Goal: Task Accomplishment & Management: Use online tool/utility

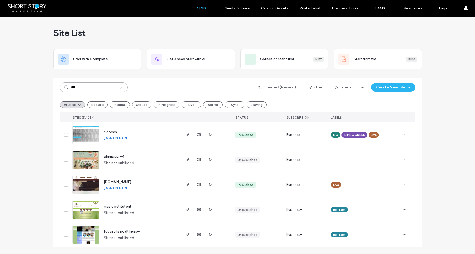
click at [93, 88] on input "***" at bounding box center [94, 87] width 68 height 10
type input "*****"
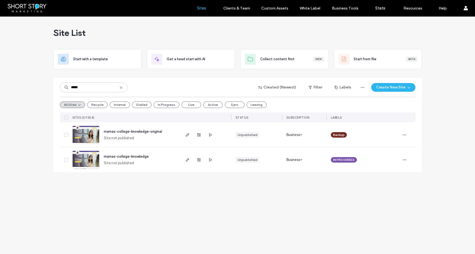
click at [133, 156] on span "mamas-college-knowledge" at bounding box center [126, 156] width 45 height 4
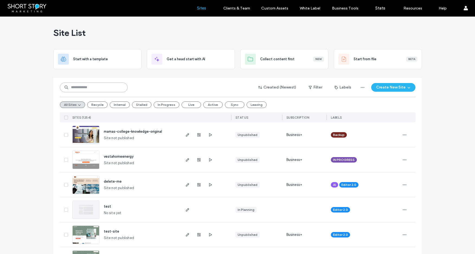
click at [95, 86] on input at bounding box center [94, 87] width 68 height 10
type input "****"
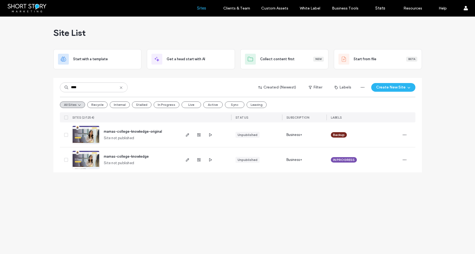
click at [125, 156] on span "mamas-college-knowledge" at bounding box center [126, 156] width 45 height 4
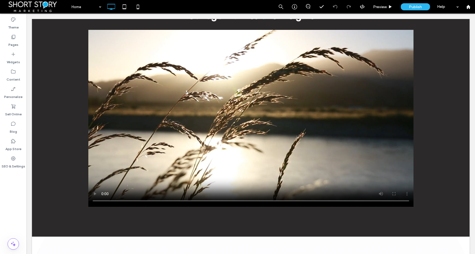
scroll to position [1121, 0]
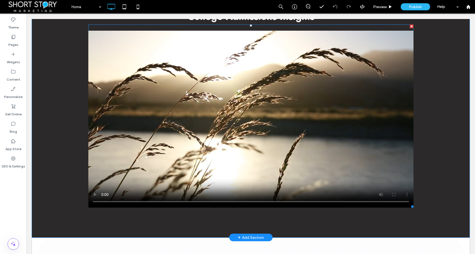
click at [198, 112] on span at bounding box center [250, 115] width 325 height 183
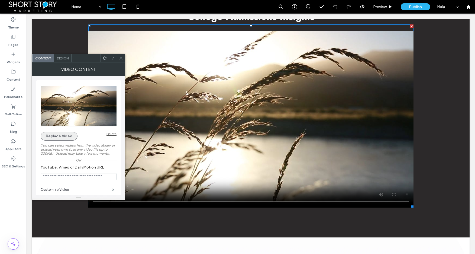
click at [55, 135] on button "Replace Video" at bounding box center [59, 136] width 37 height 9
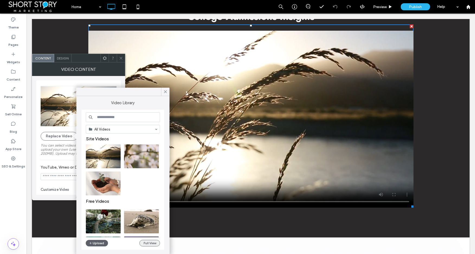
click at [150, 243] on button "Full View" at bounding box center [150, 243] width 21 height 7
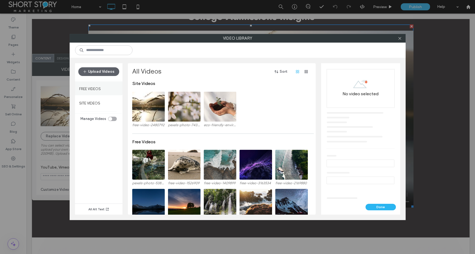
click at [99, 88] on label "Free Videos" at bounding box center [90, 87] width 22 height 7
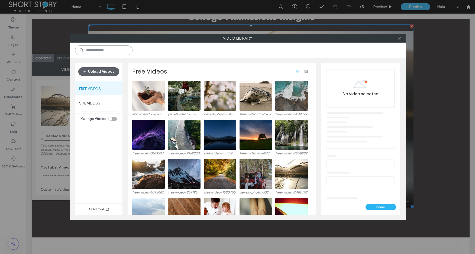
click at [108, 50] on input at bounding box center [103, 50] width 57 height 10
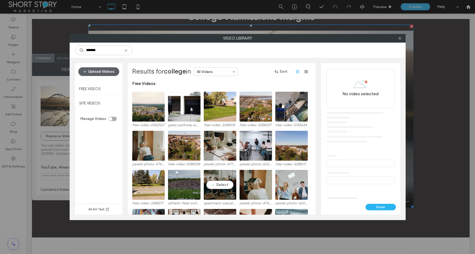
click at [220, 185] on video at bounding box center [220, 185] width 33 height 30
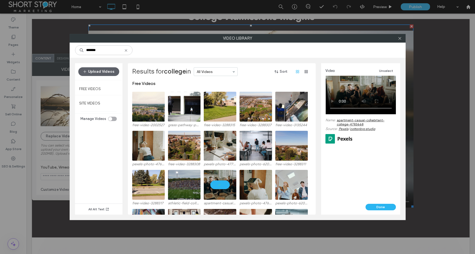
click at [357, 120] on link "apartment-casual-cohabitant-college-4783668" at bounding box center [366, 122] width 59 height 8
click at [384, 70] on button "Unselect" at bounding box center [386, 70] width 20 height 7
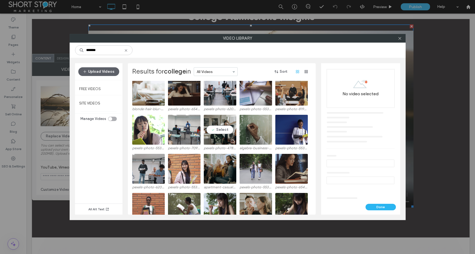
scroll to position [217, 0]
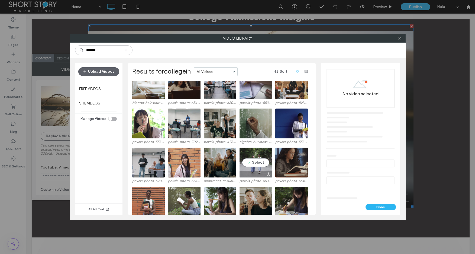
click at [261, 163] on video at bounding box center [256, 162] width 33 height 30
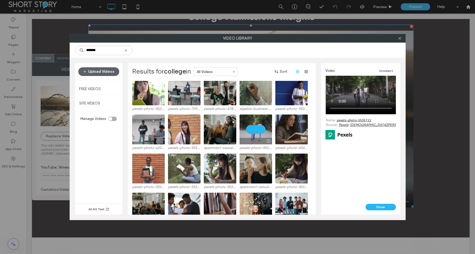
scroll to position [266, 0]
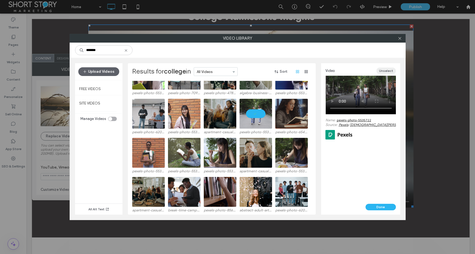
click at [385, 69] on button "Unselect" at bounding box center [386, 70] width 20 height 7
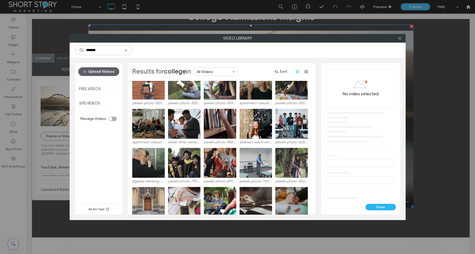
scroll to position [336, 0]
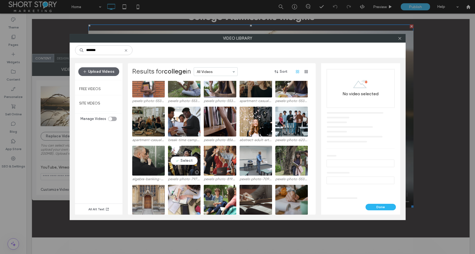
click at [183, 160] on video at bounding box center [184, 161] width 33 height 30
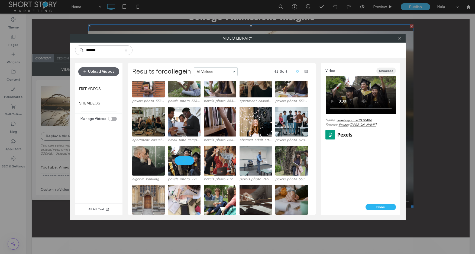
click at [385, 70] on button "Unselect" at bounding box center [386, 70] width 20 height 7
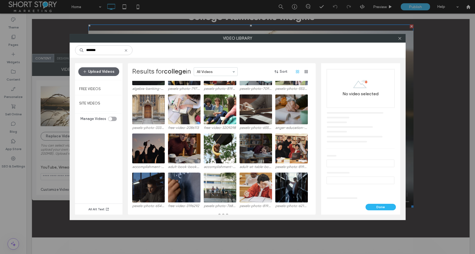
scroll to position [429, 0]
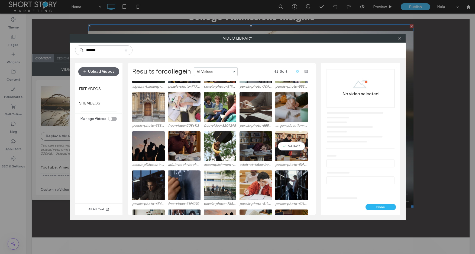
click at [291, 147] on video at bounding box center [291, 146] width 33 height 30
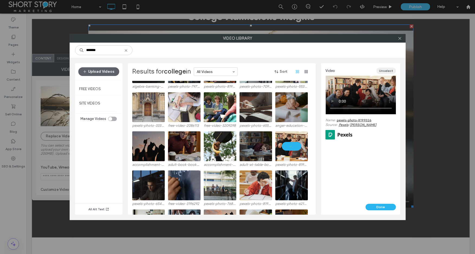
click at [385, 71] on button "Unselect" at bounding box center [386, 70] width 20 height 7
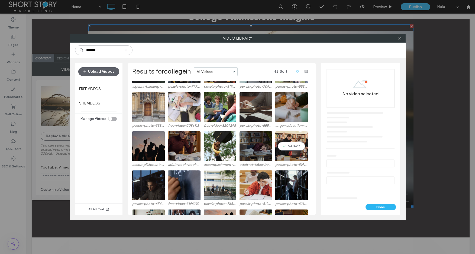
click at [293, 146] on video at bounding box center [291, 146] width 33 height 30
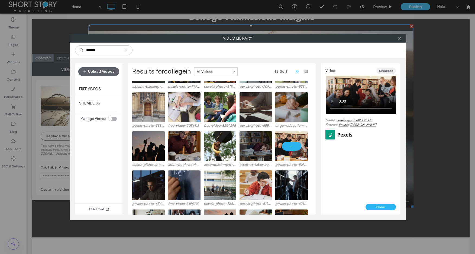
click at [386, 70] on button "Unselect" at bounding box center [386, 70] width 20 height 7
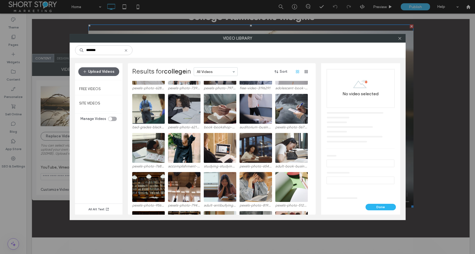
scroll to position [701, 0]
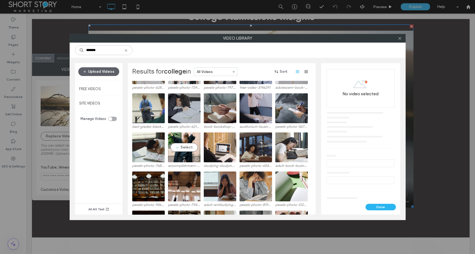
click at [186, 148] on div "accomplishment-adult-art-backlight-8061028 adult-book-book-bindings-book-series…" at bounding box center [223, 148] width 182 height 134
click at [187, 146] on video at bounding box center [184, 147] width 33 height 30
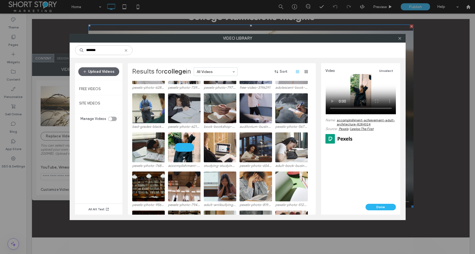
drag, startPoint x: 390, startPoint y: 70, endPoint x: 321, endPoint y: 93, distance: 73.2
click at [390, 70] on button "Unselect" at bounding box center [386, 70] width 20 height 7
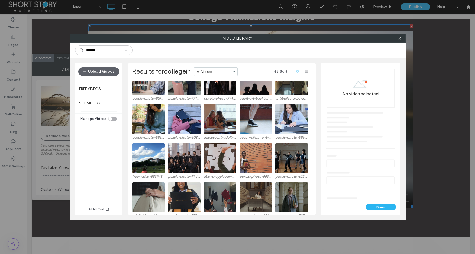
scroll to position [1041, 0]
click at [94, 50] on input "*******" at bounding box center [103, 50] width 57 height 10
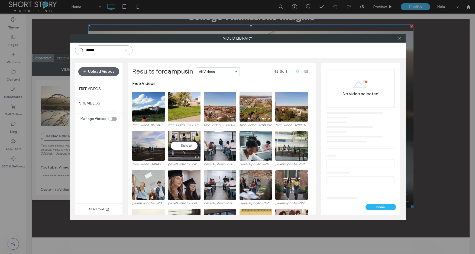
type input "******"
click at [183, 144] on video at bounding box center [184, 146] width 33 height 30
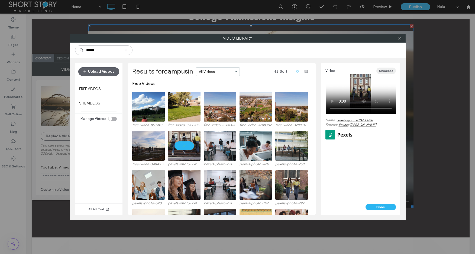
click at [386, 70] on button "Unselect" at bounding box center [386, 70] width 20 height 7
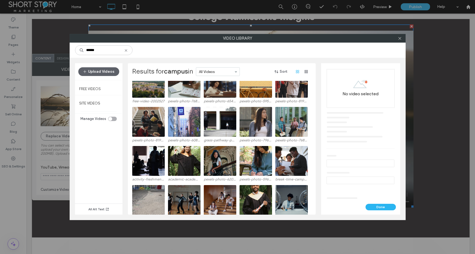
scroll to position [145, 0]
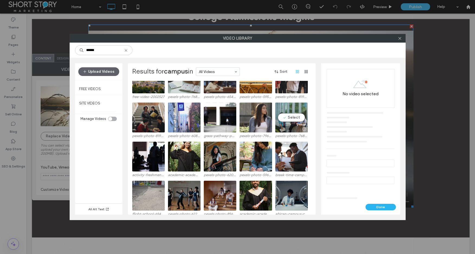
click at [296, 119] on video at bounding box center [291, 117] width 33 height 30
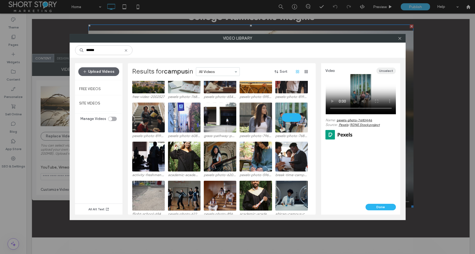
click at [387, 71] on button "Unselect" at bounding box center [386, 70] width 20 height 7
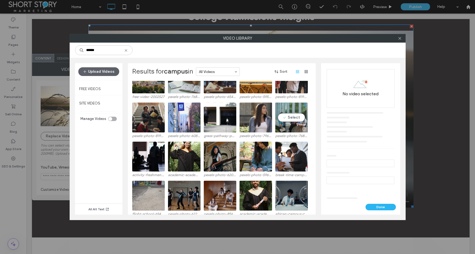
click at [291, 118] on video at bounding box center [291, 117] width 33 height 30
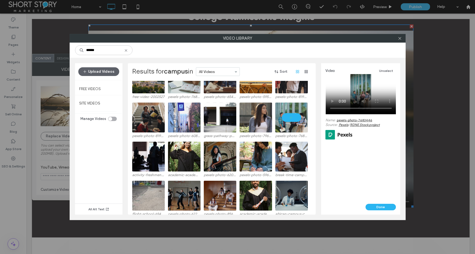
drag, startPoint x: 387, startPoint y: 71, endPoint x: 309, endPoint y: 88, distance: 80.3
click at [387, 71] on button "Unselect" at bounding box center [386, 70] width 20 height 7
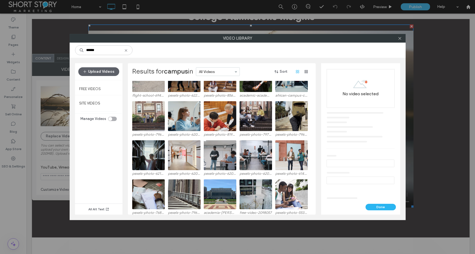
scroll to position [268, 0]
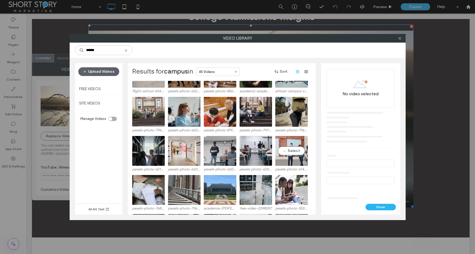
click at [295, 151] on video at bounding box center [291, 151] width 33 height 30
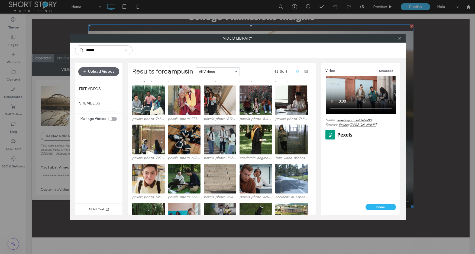
scroll to position [517, 0]
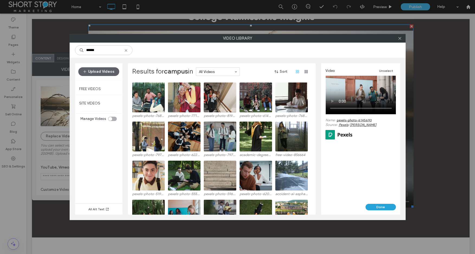
click at [378, 207] on button "Done" at bounding box center [381, 207] width 30 height 7
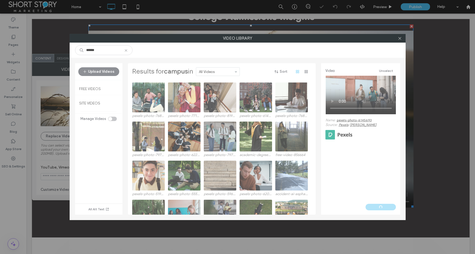
type input "**********"
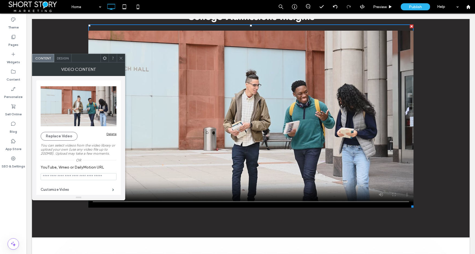
click at [122, 59] on icon at bounding box center [121, 58] width 4 height 4
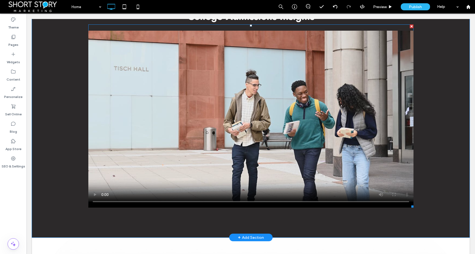
click at [93, 188] on span at bounding box center [250, 115] width 325 height 183
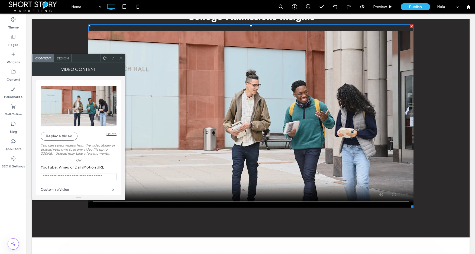
click at [122, 57] on icon at bounding box center [121, 58] width 4 height 4
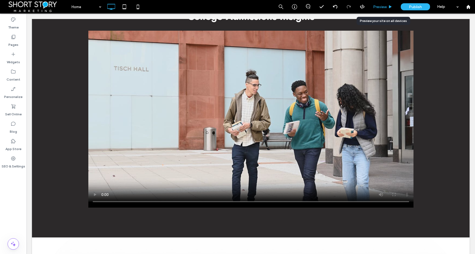
click at [382, 8] on span "Preview" at bounding box center [380, 7] width 14 height 5
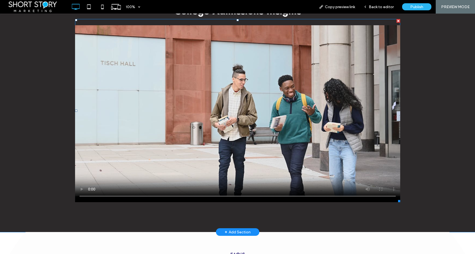
drag, startPoint x: 81, startPoint y: 183, endPoint x: 147, endPoint y: 198, distance: 67.5
click at [75, 19] on span at bounding box center [75, 19] width 0 height 0
click at [80, 182] on span at bounding box center [237, 110] width 325 height 183
click at [158, 158] on span at bounding box center [237, 110] width 325 height 183
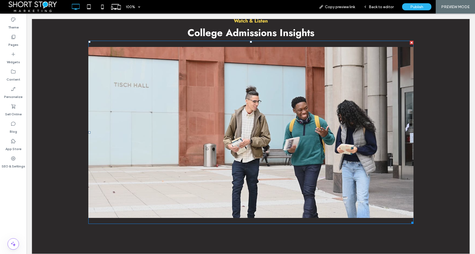
scroll to position [1111, 0]
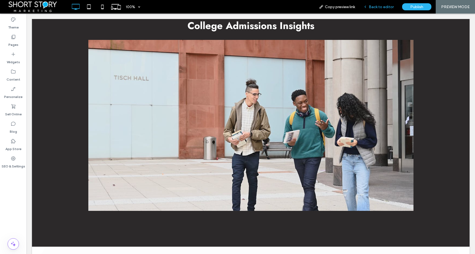
click at [384, 7] on span "Back to editor" at bounding box center [381, 7] width 25 height 5
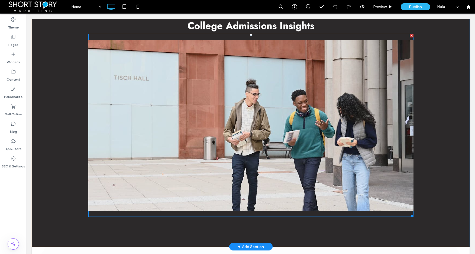
click at [242, 101] on span at bounding box center [250, 125] width 325 height 183
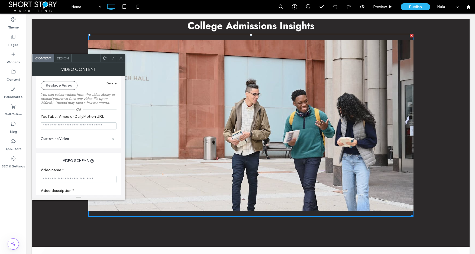
scroll to position [53, 0]
click at [112, 137] on span at bounding box center [113, 136] width 2 height 3
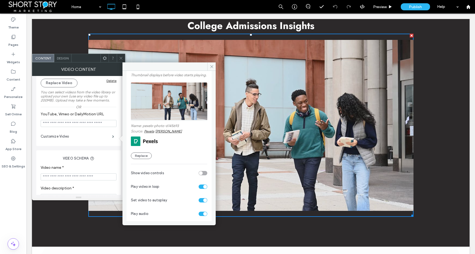
scroll to position [50, 0]
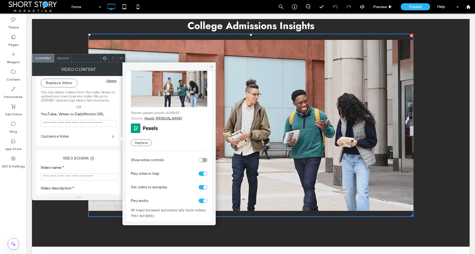
click at [199, 200] on div "toggle" at bounding box center [203, 200] width 9 height 4
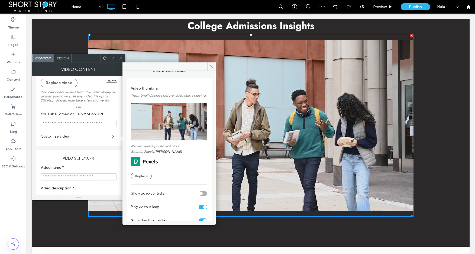
scroll to position [0, 0]
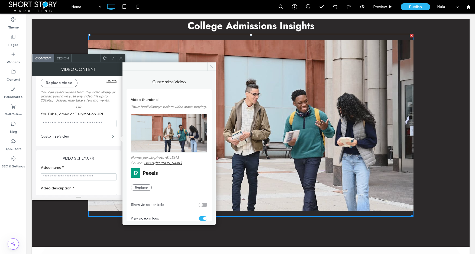
drag, startPoint x: 211, startPoint y: 66, endPoint x: 185, endPoint y: 53, distance: 29.8
click at [211, 66] on use at bounding box center [211, 66] width 3 height 3
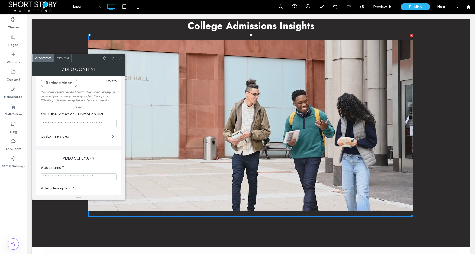
click at [62, 58] on span "Design" at bounding box center [63, 58] width 12 height 4
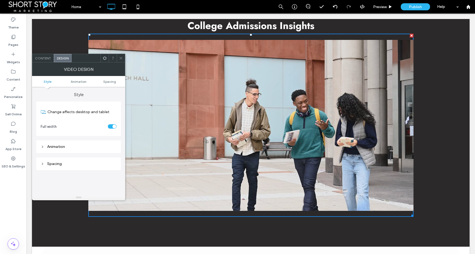
click at [121, 58] on use at bounding box center [121, 58] width 3 height 3
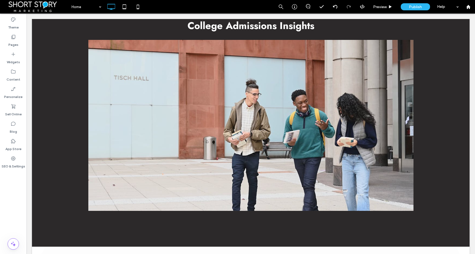
click at [7, 202] on div "Theme Pages Widgets Content Personalize Sell Online Blog App Store SEO & Settin…" at bounding box center [13, 134] width 27 height 240
click at [294, 8] on use at bounding box center [294, 6] width 5 height 5
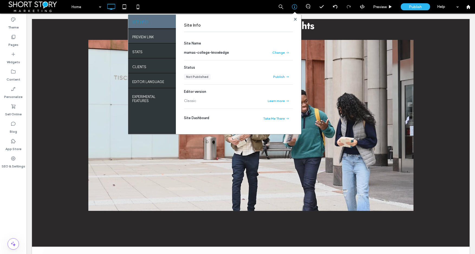
click at [146, 37] on label "PREVIEW LINK" at bounding box center [143, 35] width 22 height 7
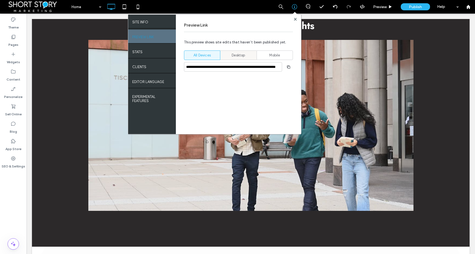
click at [234, 56] on span "Desktop" at bounding box center [238, 55] width 13 height 5
type input "**********"
click at [291, 67] on span "button" at bounding box center [288, 67] width 9 height 9
click at [469, 8] on use at bounding box center [468, 7] width 4 height 4
